Goal: Task Accomplishment & Management: Use online tool/utility

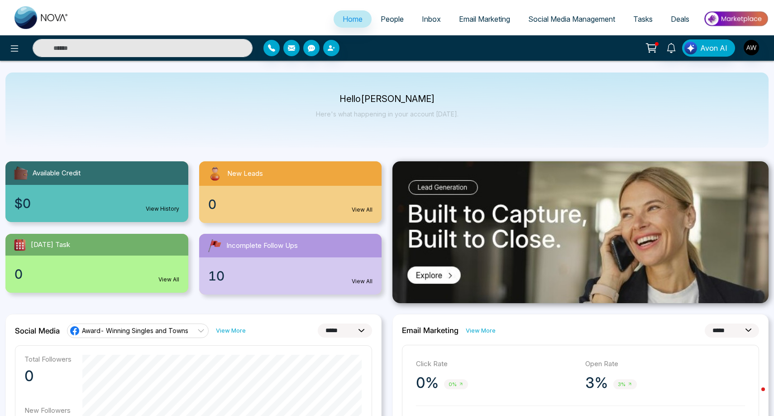
select select "*"
click at [579, 18] on span "Social Media Management" at bounding box center [571, 18] width 87 height 9
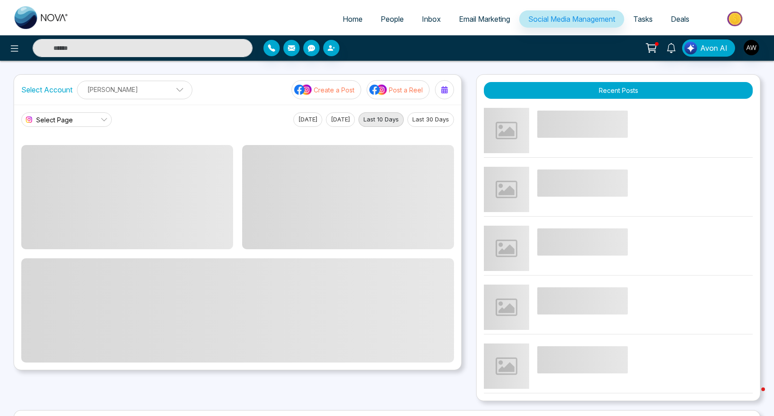
click at [25, 319] on span at bounding box center [237, 310] width 433 height 104
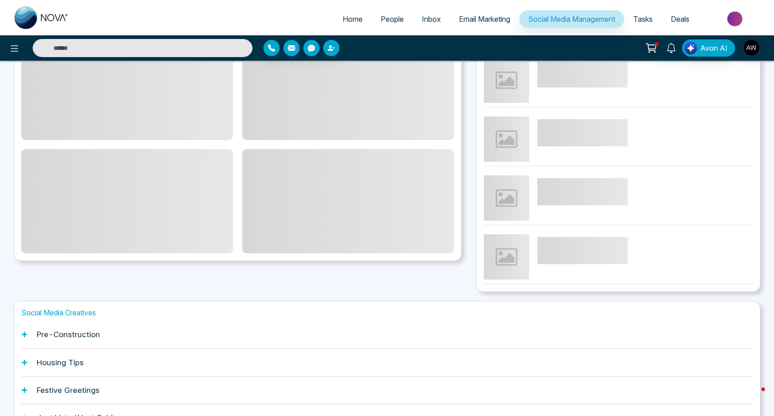
scroll to position [115, 0]
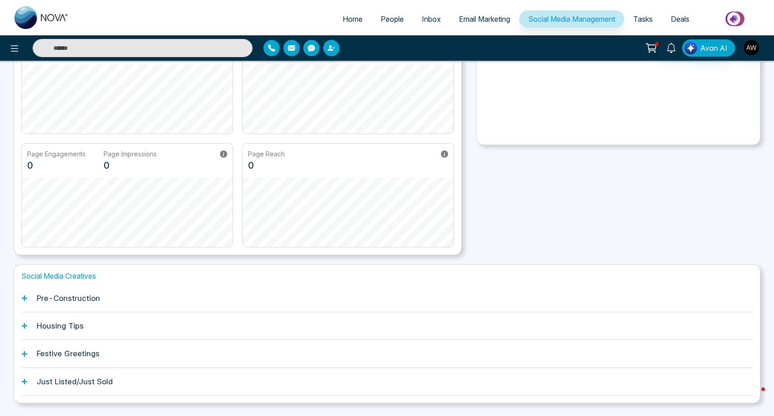
click at [27, 324] on icon at bounding box center [24, 325] width 6 height 6
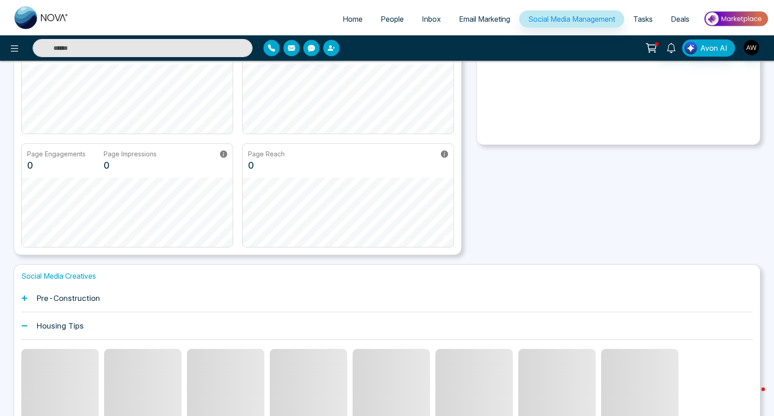
click at [28, 326] on div "Housing Tips" at bounding box center [386, 326] width 731 height 28
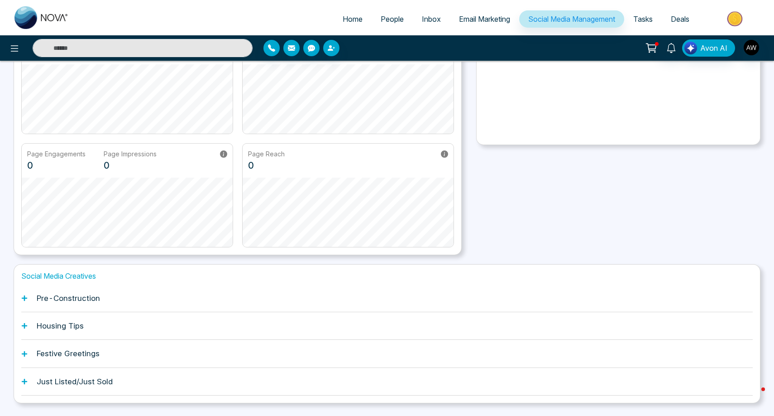
click at [26, 297] on icon at bounding box center [24, 298] width 6 height 6
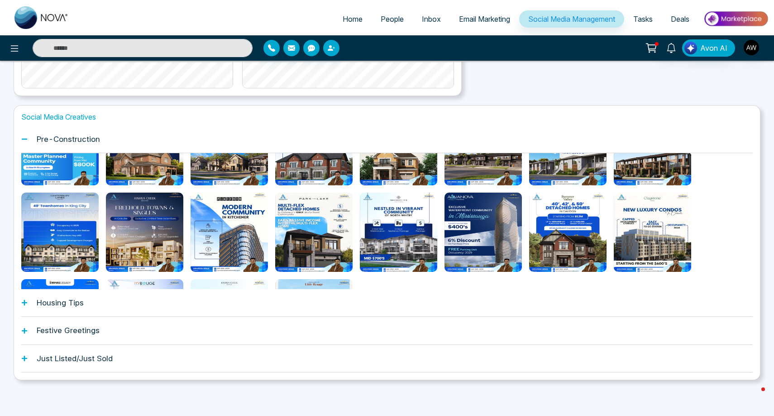
scroll to position [273, 0]
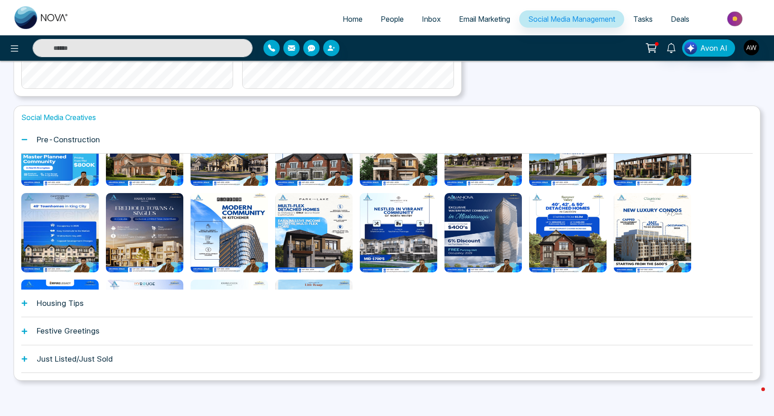
click at [30, 357] on div "Just Listed/Just Sold" at bounding box center [386, 359] width 731 height 28
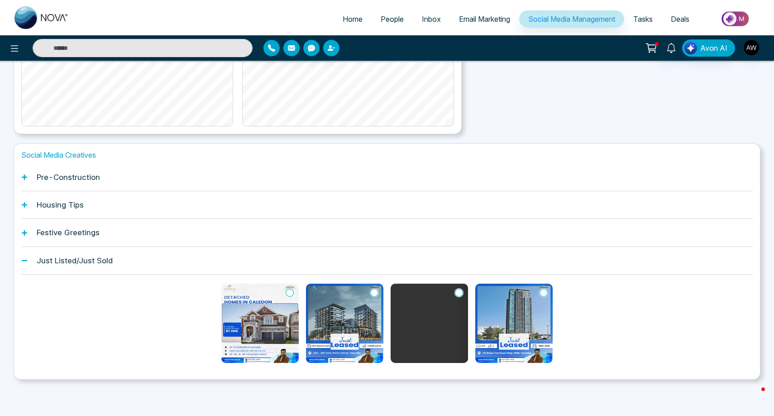
scroll to position [235, 0]
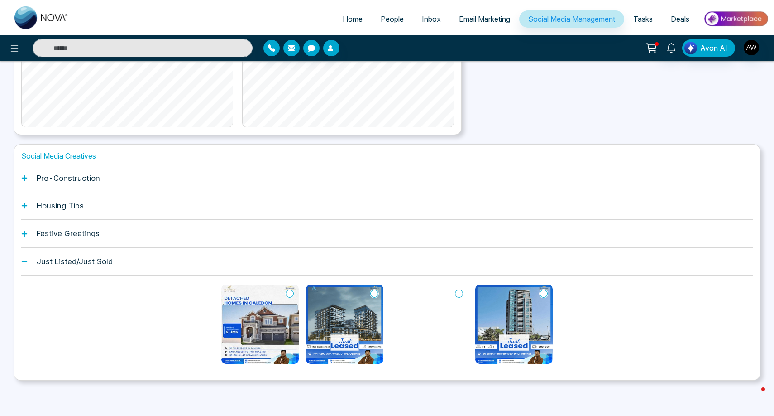
click at [289, 293] on icon at bounding box center [290, 293] width 8 height 9
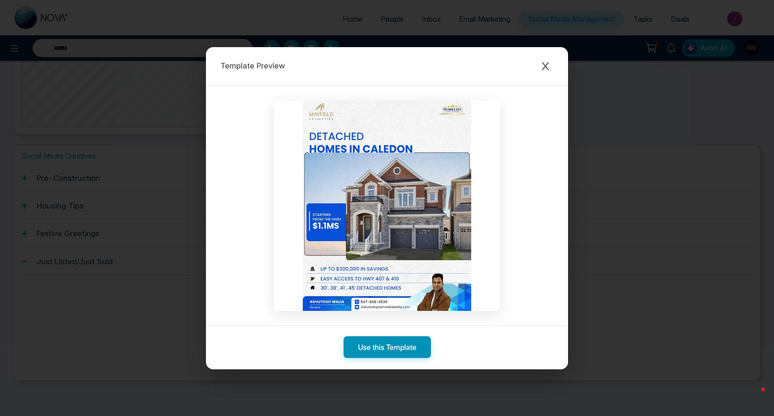
click at [389, 350] on button "Use this Template" at bounding box center [387, 347] width 87 height 22
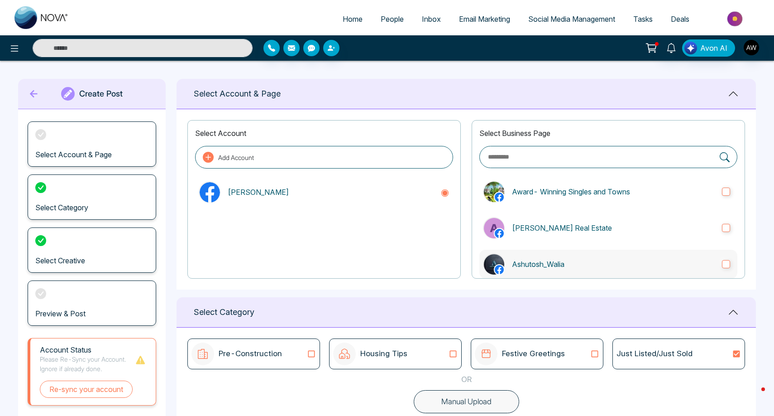
click at [567, 276] on label "Ashutosh_Walia" at bounding box center [608, 263] width 258 height 29
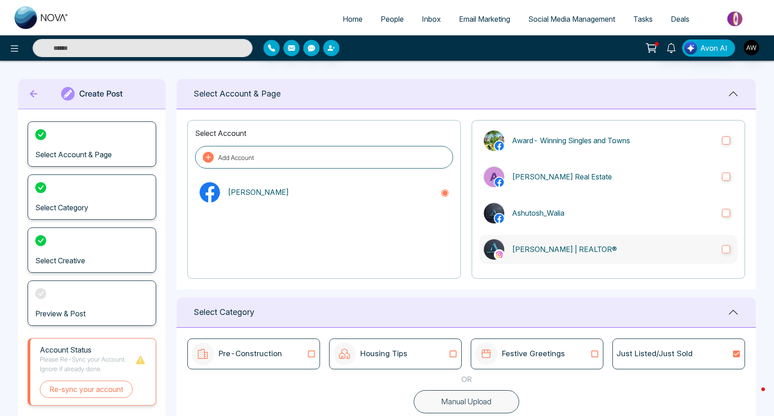
scroll to position [50, 0]
click at [561, 250] on p "[PERSON_NAME] | REALTOR®" at bounding box center [613, 249] width 203 height 11
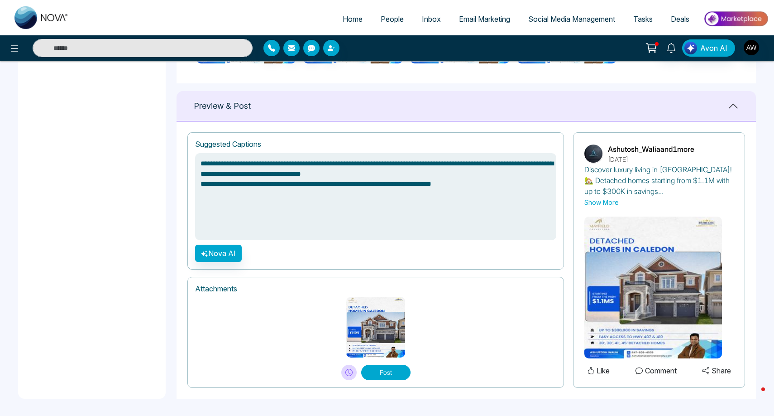
scroll to position [519, 0]
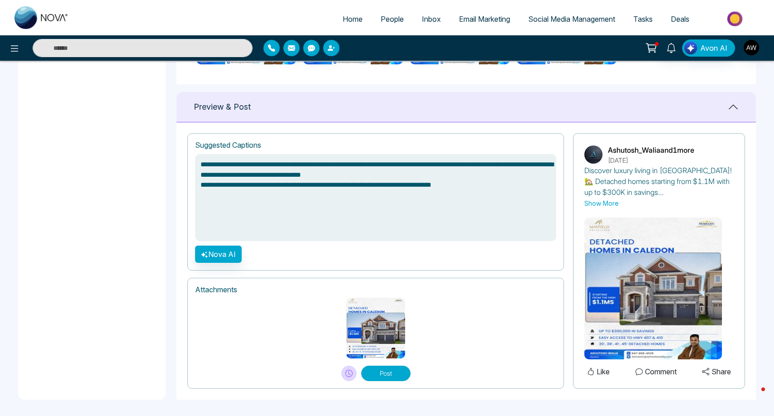
click at [377, 373] on button "Post" at bounding box center [385, 372] width 49 height 15
type textarea "**********"
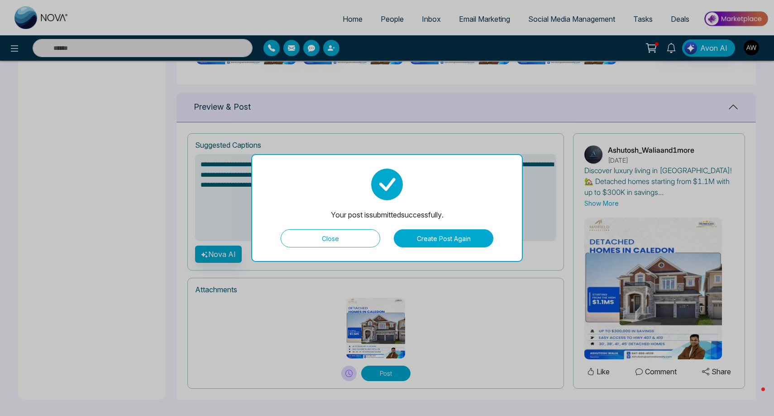
click at [332, 234] on button "Close" at bounding box center [331, 238] width 100 height 18
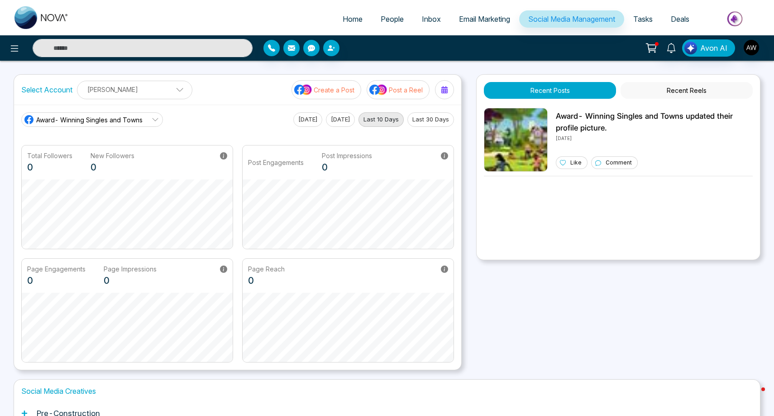
click at [400, 89] on p "Post a Reel" at bounding box center [406, 90] width 34 height 10
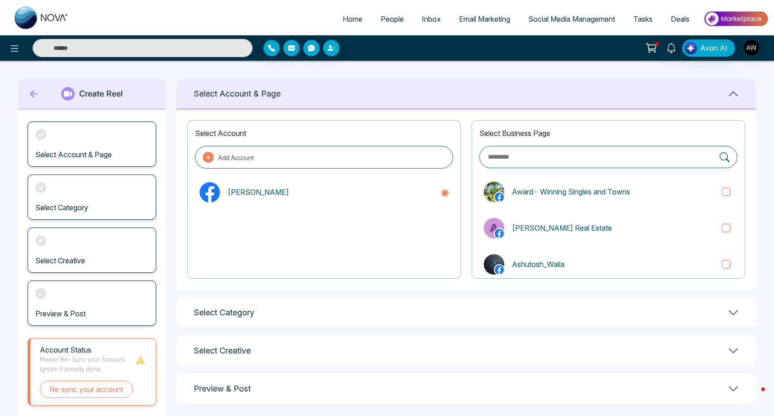
scroll to position [21, 0]
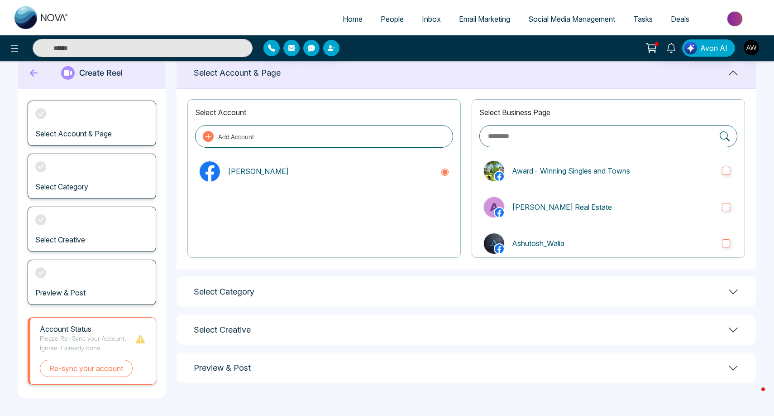
click at [241, 296] on div "Select Category" at bounding box center [466, 291] width 579 height 30
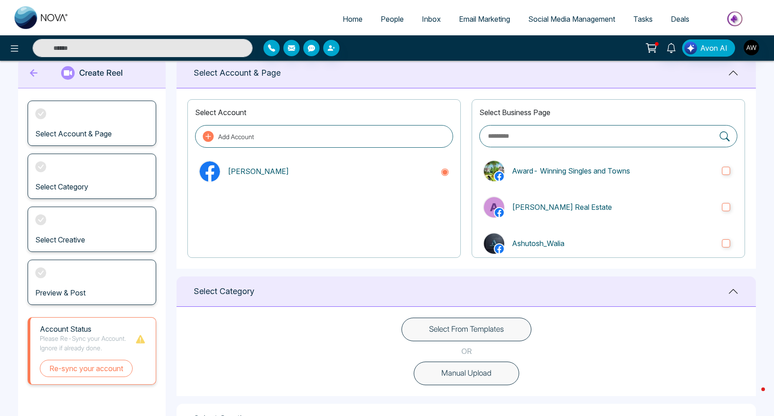
click at [441, 335] on button "Select From Templates" at bounding box center [466, 329] width 130 height 24
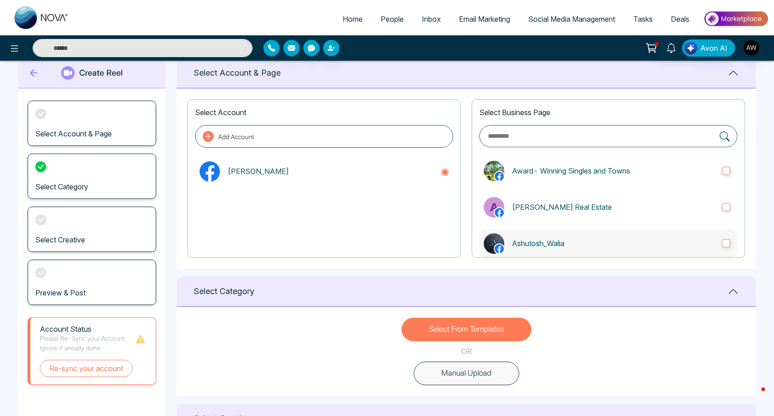
click at [533, 239] on p "Ashutosh_Walia" at bounding box center [613, 243] width 203 height 11
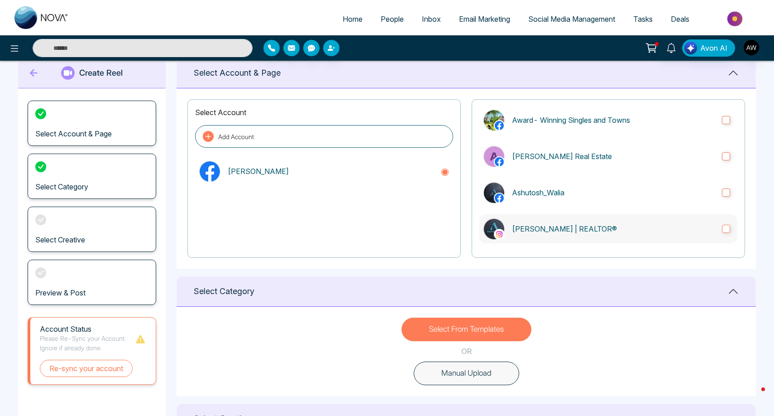
click at [532, 226] on p "[PERSON_NAME] | REALTOR®" at bounding box center [613, 228] width 203 height 11
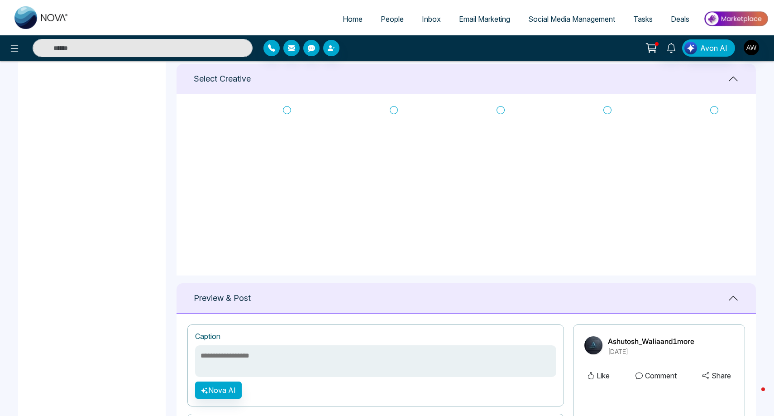
scroll to position [192, 0]
click at [393, 115] on icon at bounding box center [394, 115] width 8 height 9
type textarea "**********"
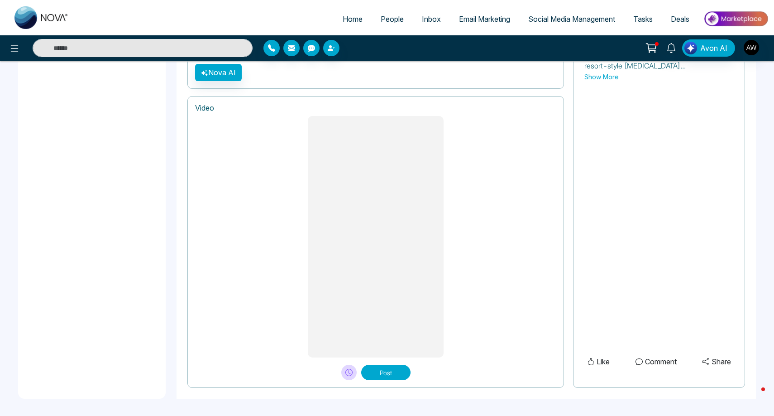
scroll to position [677, 0]
click at [344, 371] on button at bounding box center [348, 372] width 15 height 15
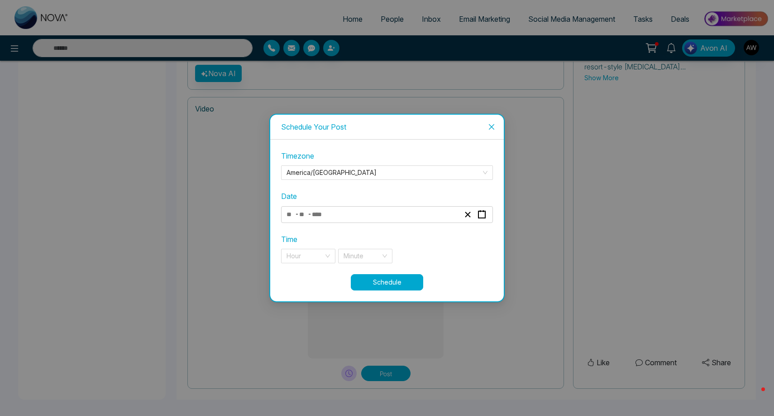
click at [425, 212] on div "- -" at bounding box center [373, 214] width 176 height 12
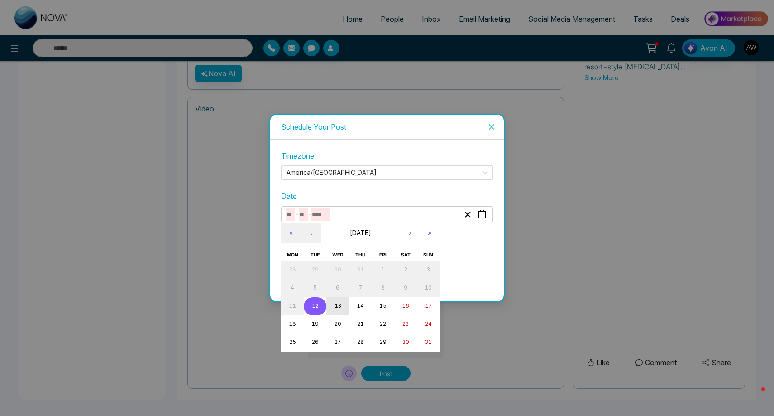
click at [339, 302] on abbr "13" at bounding box center [337, 305] width 7 height 6
type input "*"
type input "**"
type input "****"
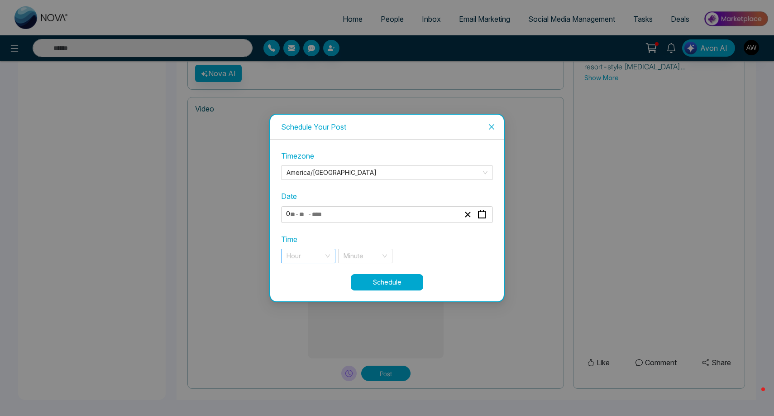
click at [330, 252] on div "Hour" at bounding box center [308, 255] width 54 height 14
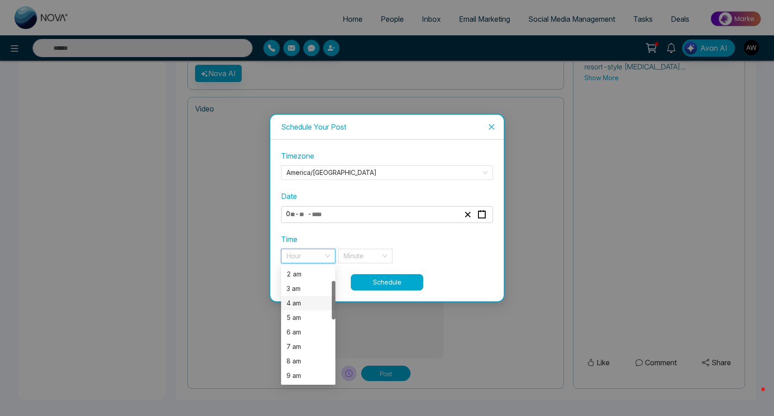
scroll to position [48, 0]
click at [300, 357] on div "9 am" at bounding box center [308, 356] width 43 height 10
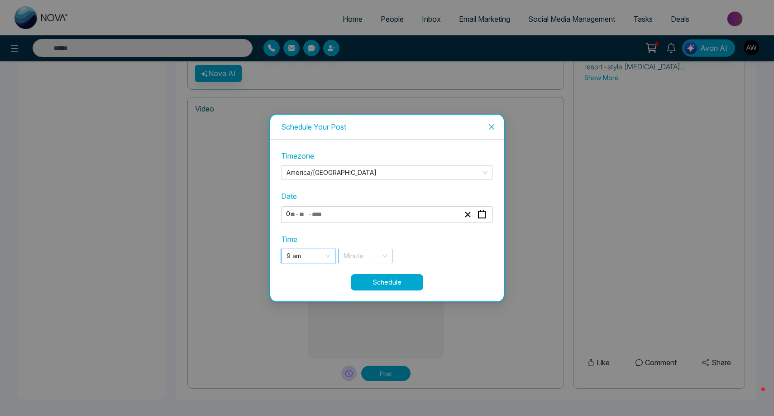
click at [385, 257] on div "Minute" at bounding box center [365, 255] width 54 height 14
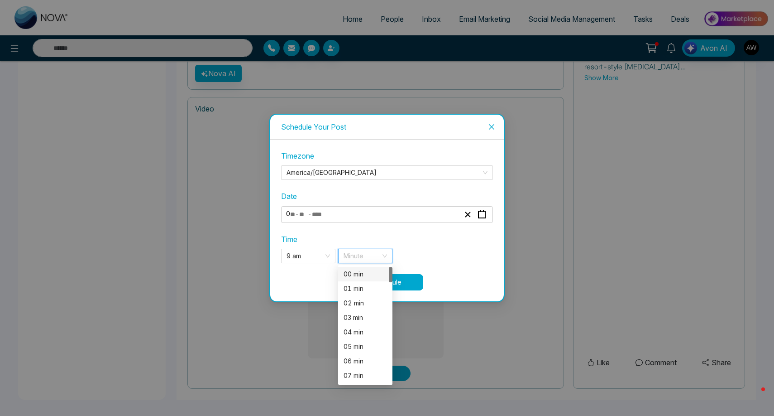
click at [359, 275] on div "00 min" at bounding box center [365, 274] width 43 height 10
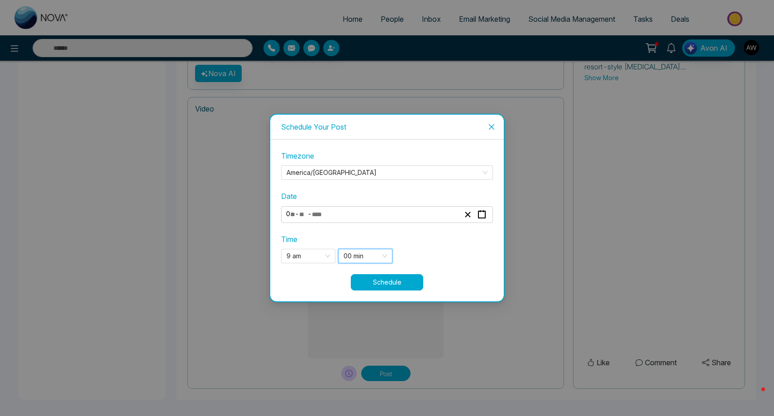
click at [392, 287] on button "Schedule" at bounding box center [387, 282] width 72 height 16
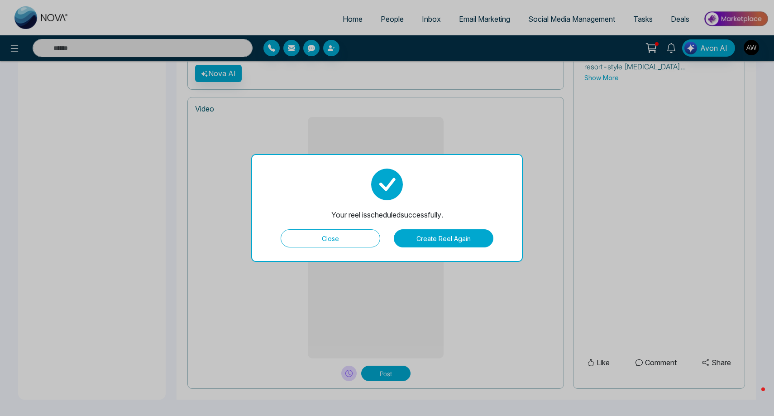
click at [335, 240] on button "Close" at bounding box center [331, 238] width 100 height 18
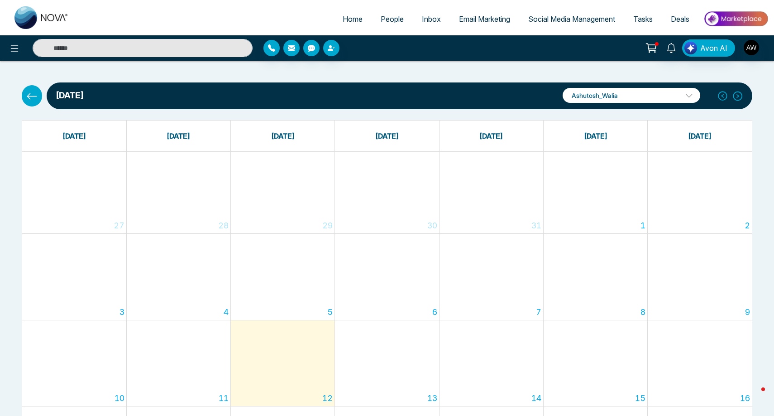
click at [468, 20] on span "Email Marketing" at bounding box center [484, 18] width 51 height 9
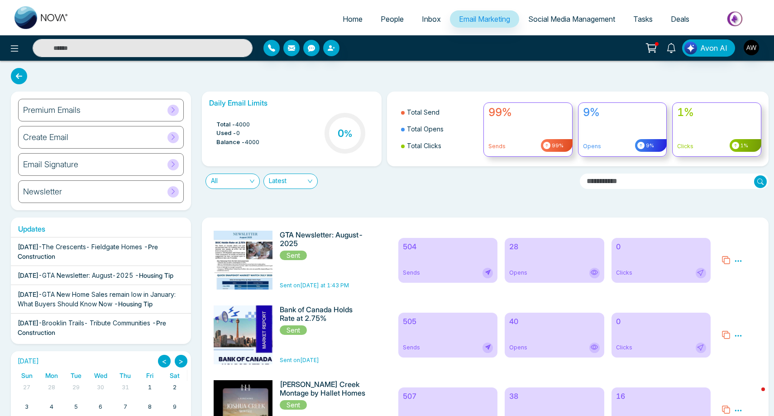
click at [550, 26] on link "Social Media Management" at bounding box center [571, 18] width 105 height 17
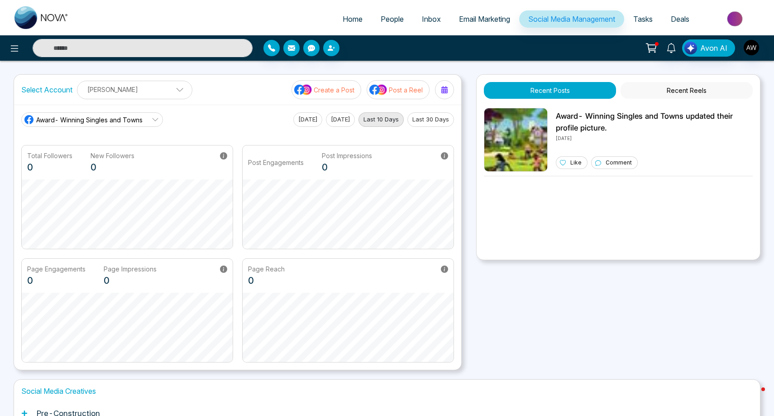
click at [745, 0] on div at bounding box center [387, 0] width 774 height 1
